Goal: Check status

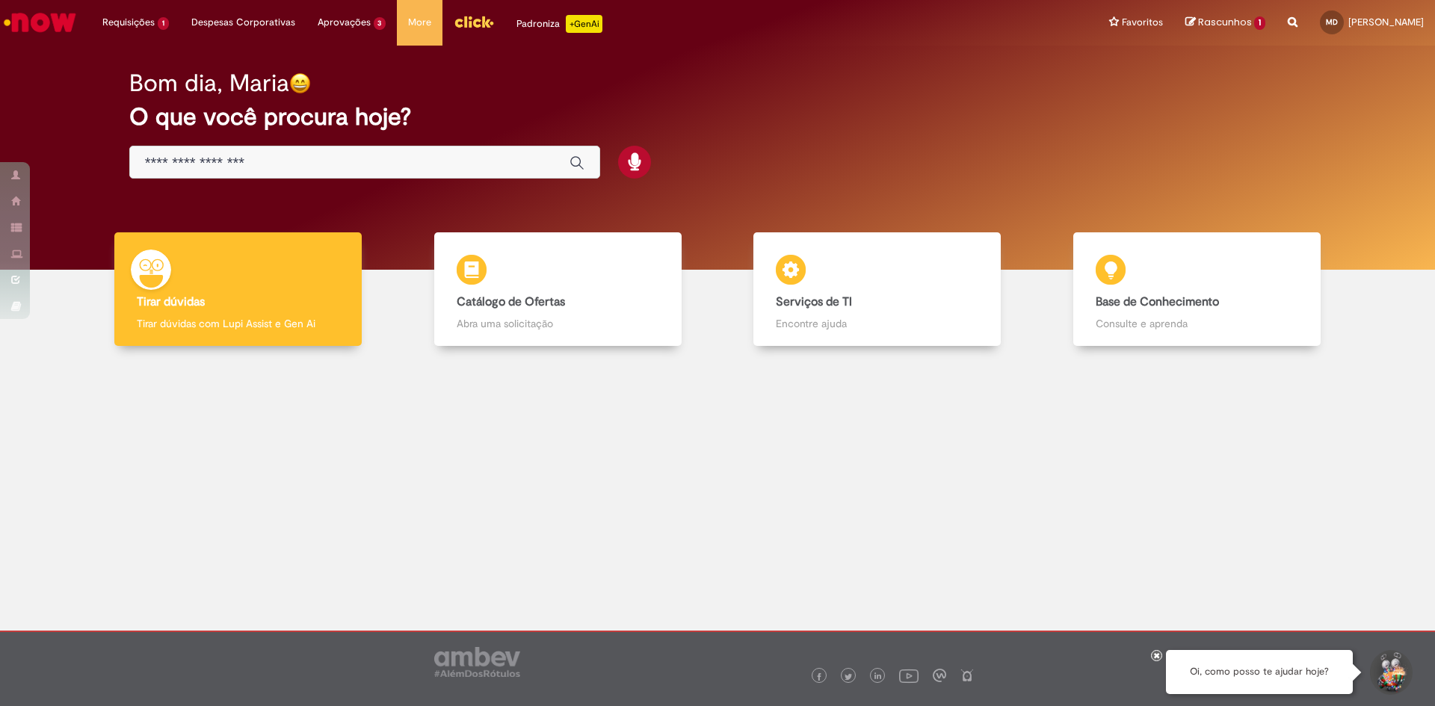
click at [43, 70] on div "Bom dia, Maria O que você procura hoje?" at bounding box center [717, 158] width 1412 height 224
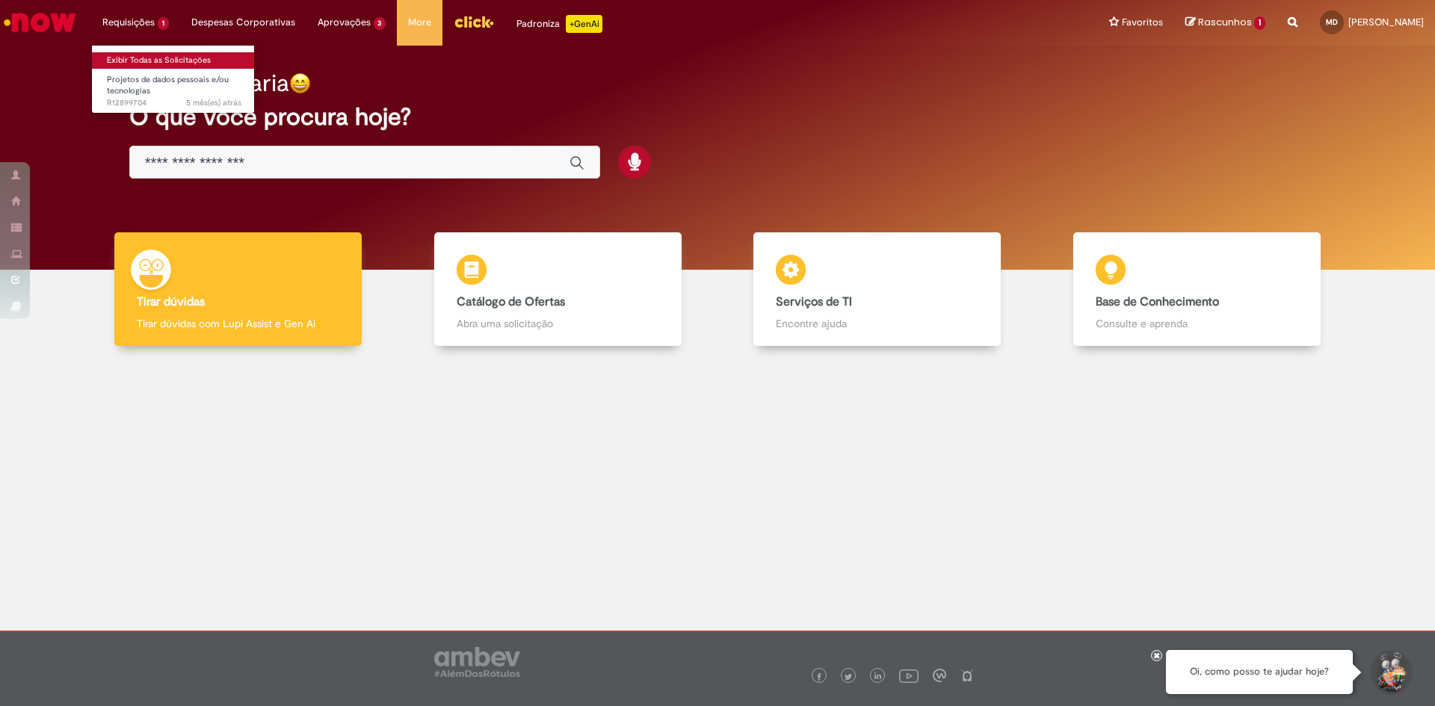
click at [160, 60] on link "Exibir Todas as Solicitações" at bounding box center [174, 60] width 164 height 16
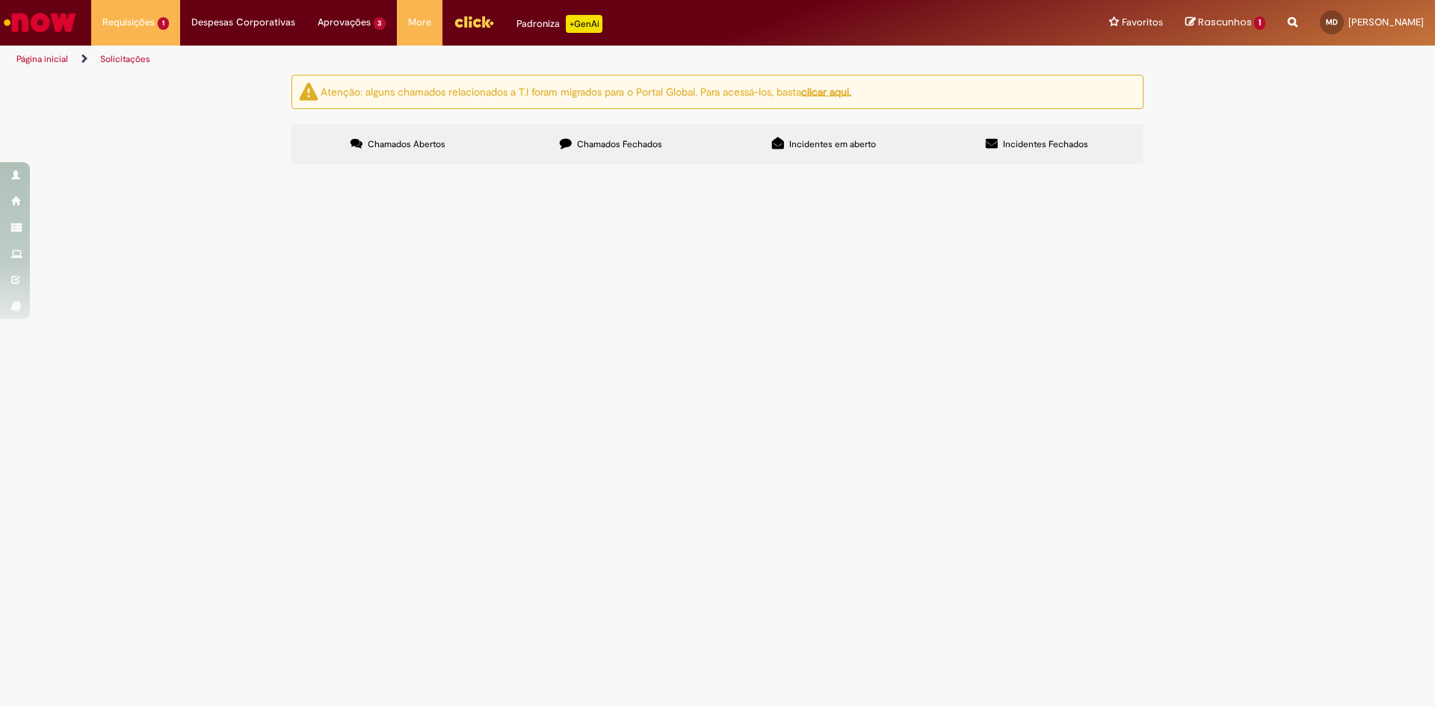
click at [830, 146] on span "Incidentes em aberto" at bounding box center [832, 144] width 87 height 12
click at [817, 130] on label "Incidentes em aberto" at bounding box center [823, 144] width 213 height 40
click at [844, 151] on label "Incidentes em aberto" at bounding box center [823, 144] width 213 height 40
click at [382, 149] on span "Chamados Abertos" at bounding box center [407, 144] width 78 height 12
click at [818, 144] on span "Incidentes em aberto" at bounding box center [832, 144] width 87 height 12
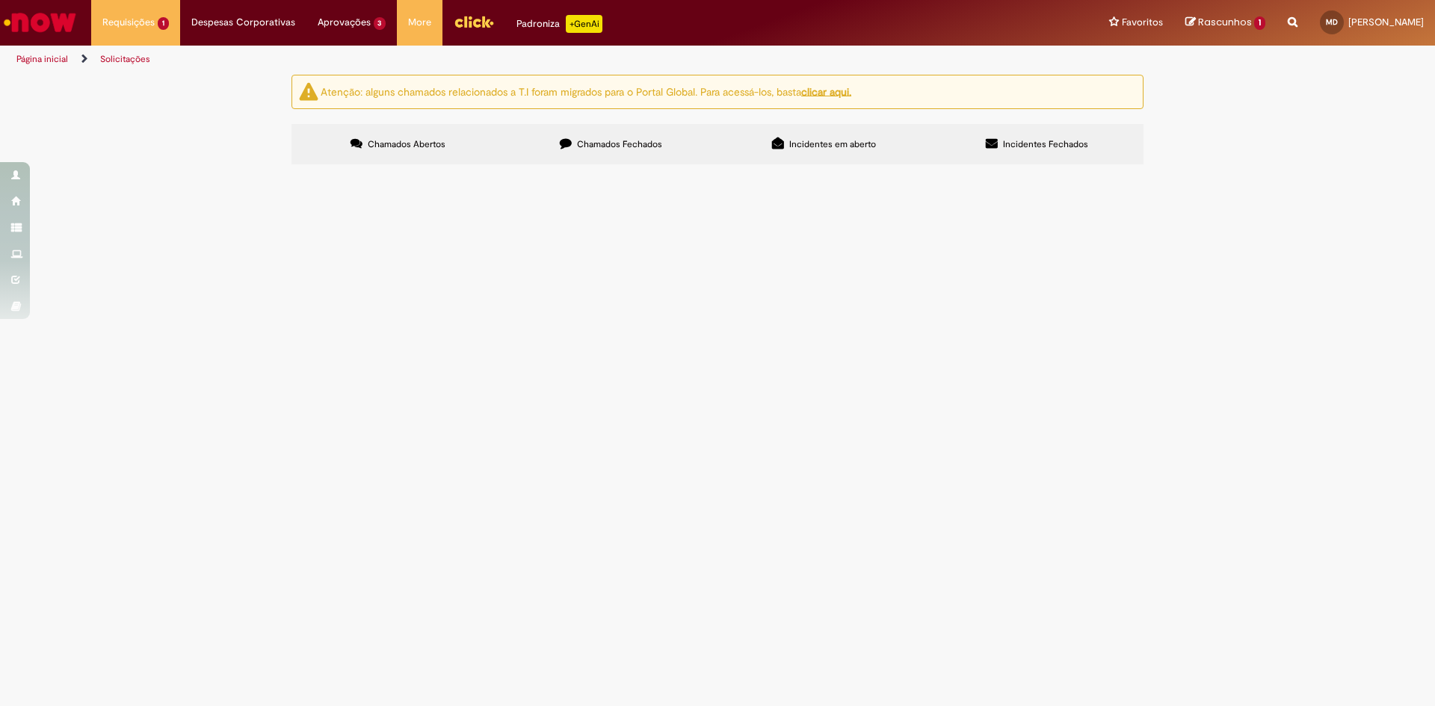
click at [819, 146] on span "Incidentes em aberto" at bounding box center [832, 144] width 87 height 12
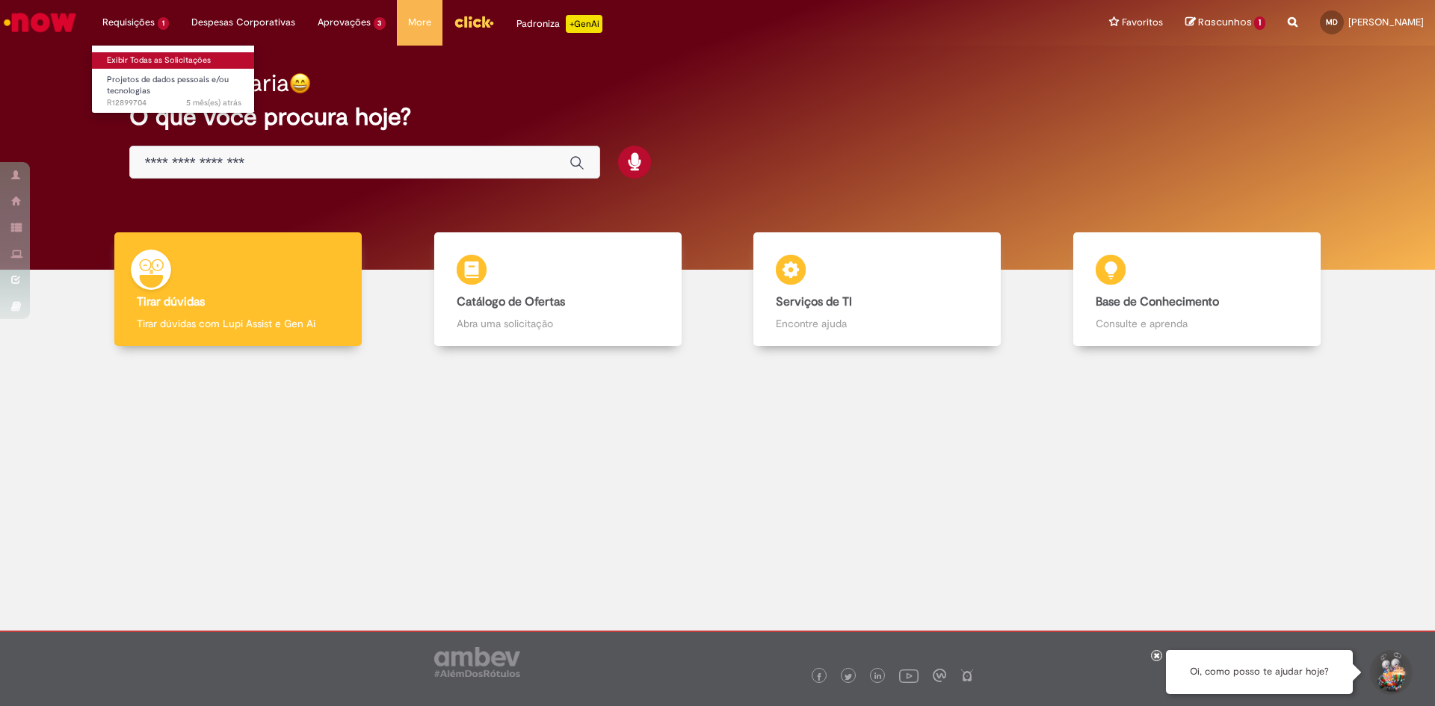
click at [120, 56] on link "Exibir Todas as Solicitações" at bounding box center [174, 60] width 164 height 16
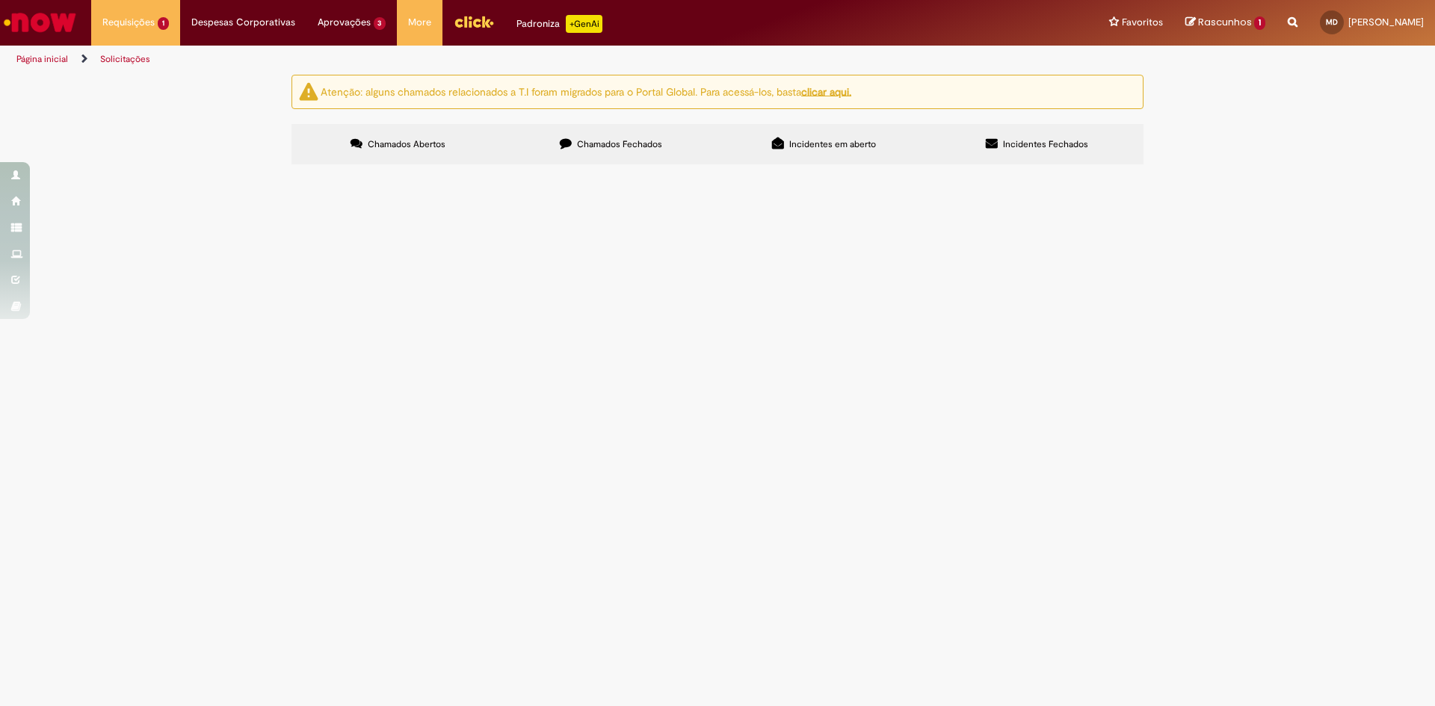
click at [862, 145] on span "Incidentes em aberto" at bounding box center [832, 144] width 87 height 12
click at [1041, 146] on span "Incidentes Fechados" at bounding box center [1045, 144] width 85 height 12
click at [796, 140] on span "Incidentes em aberto" at bounding box center [832, 144] width 87 height 12
click at [386, 142] on span "Chamados Abertos" at bounding box center [407, 144] width 78 height 12
